Goal: Use online tool/utility

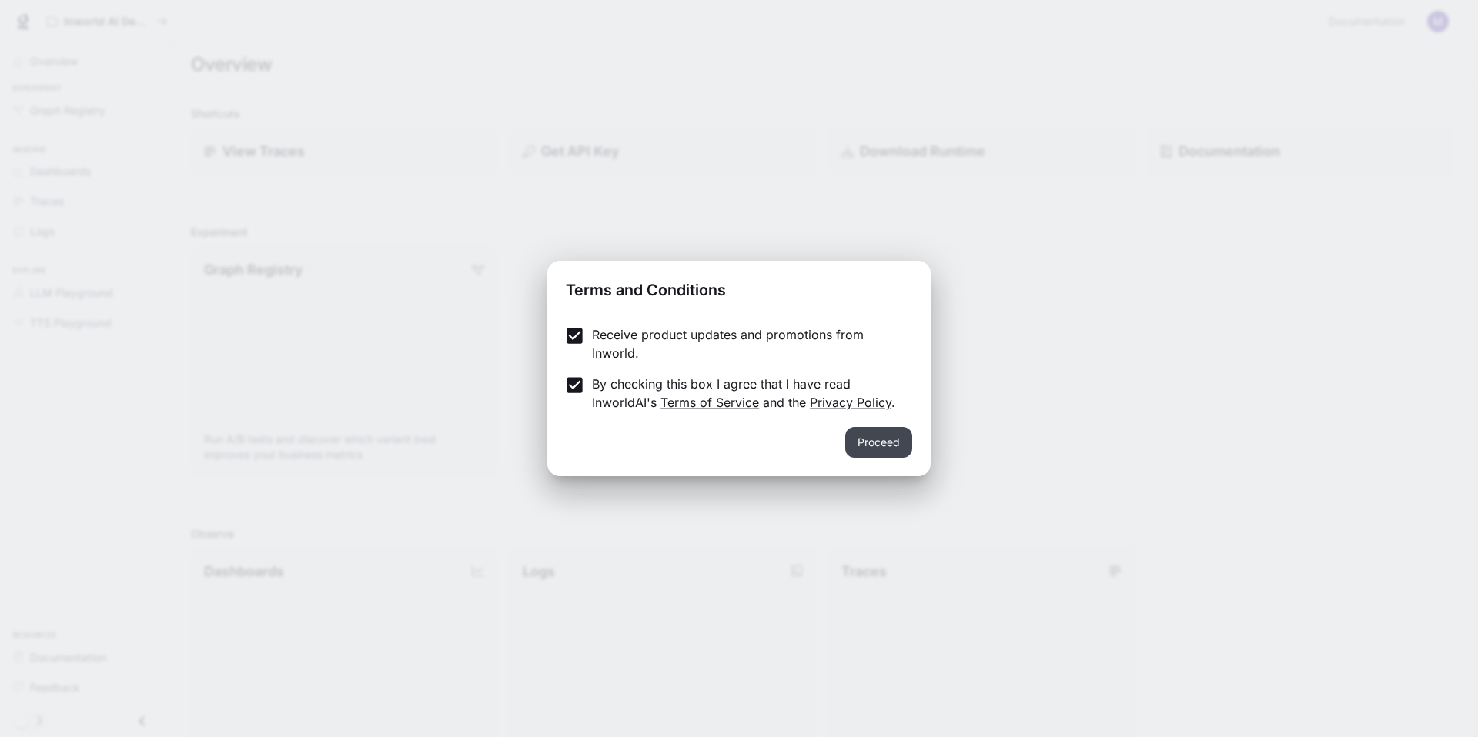
click at [877, 437] on button "Proceed" at bounding box center [878, 442] width 67 height 31
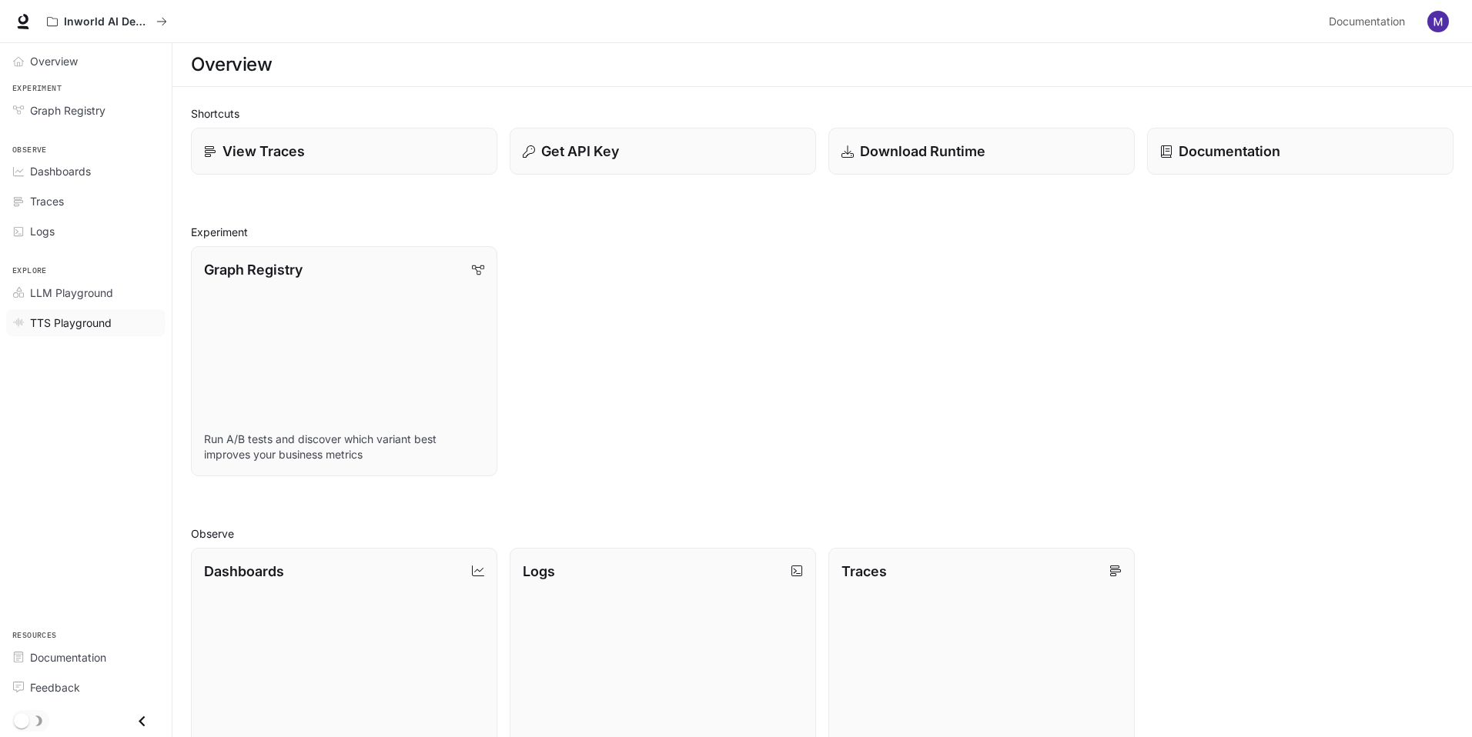
click at [91, 324] on span "TTS Playground" at bounding box center [71, 323] width 82 height 16
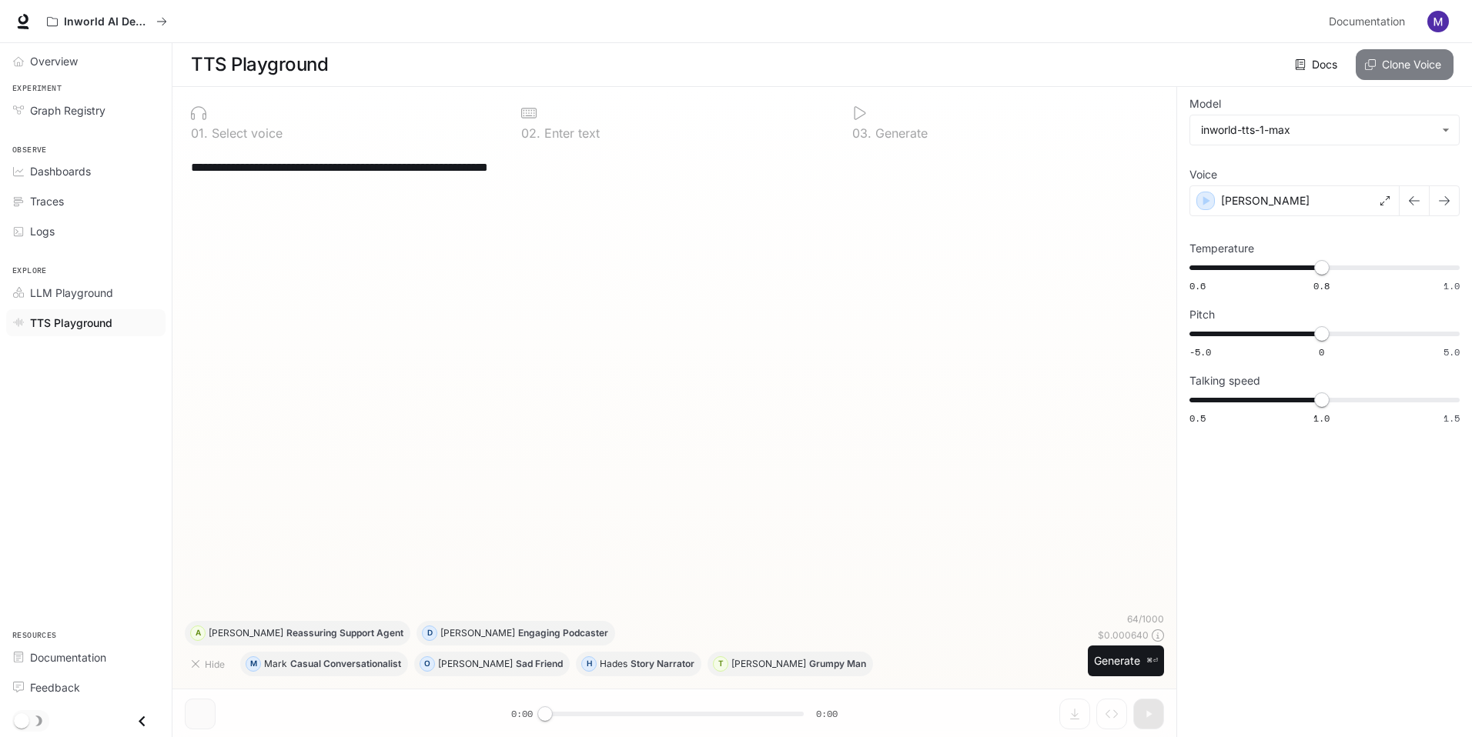
click at [1420, 65] on button "Clone Voice" at bounding box center [1404, 64] width 98 height 31
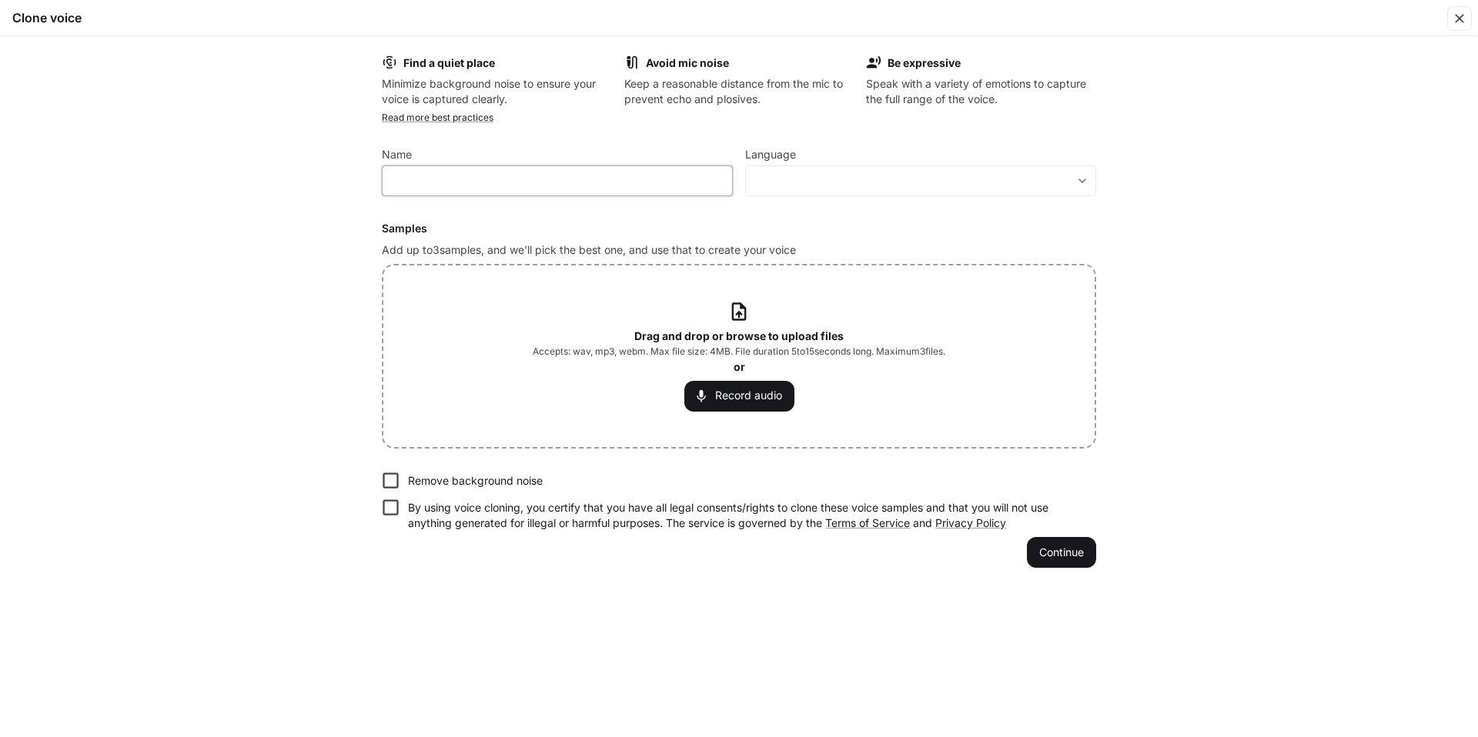
click at [633, 182] on input "text" at bounding box center [557, 180] width 349 height 15
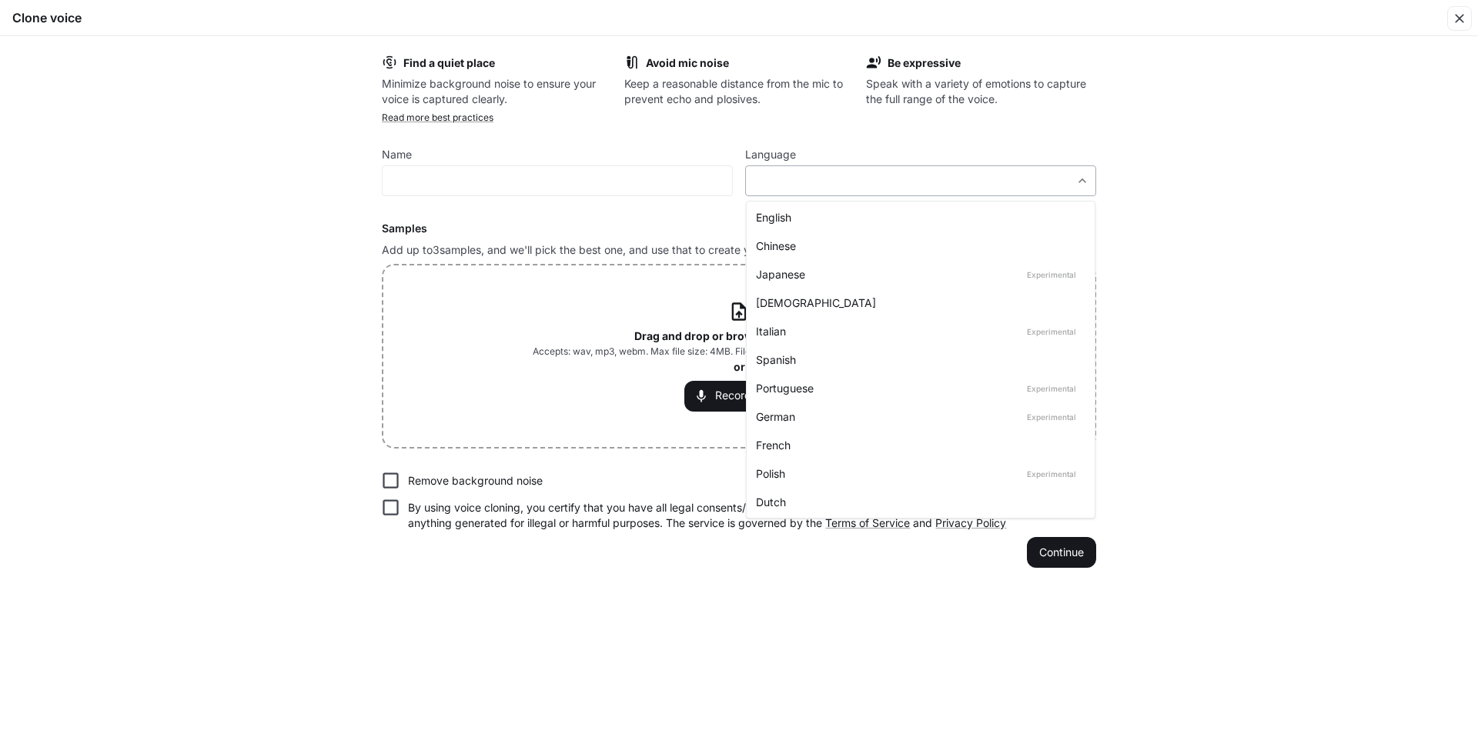
click at [830, 183] on body "**********" at bounding box center [739, 369] width 1478 height 738
click at [740, 144] on div at bounding box center [739, 368] width 1478 height 737
